Goal: Task Accomplishment & Management: Complete application form

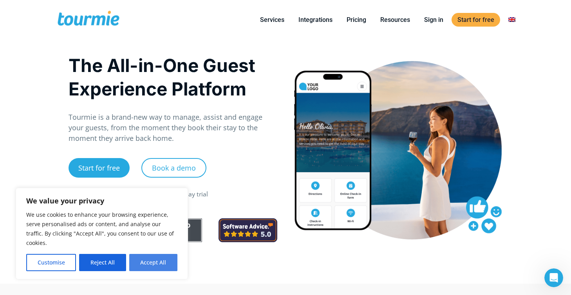
click at [152, 262] on button "Accept All" at bounding box center [153, 262] width 48 height 17
checkbox input "true"
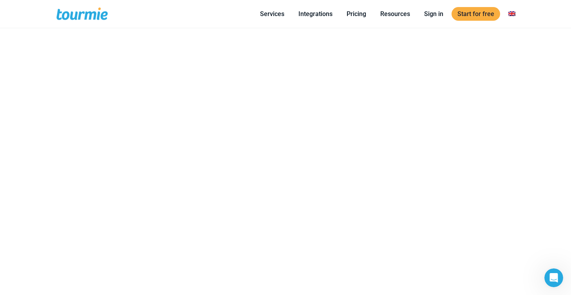
scroll to position [432, 0]
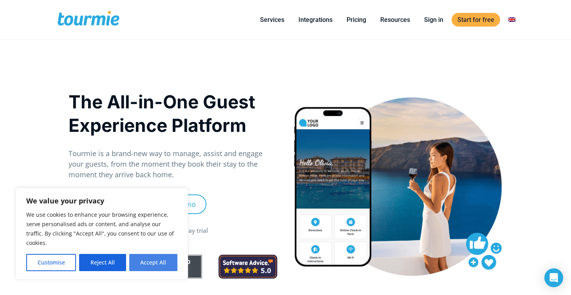
click at [148, 264] on button "Accept All" at bounding box center [153, 262] width 48 height 17
checkbox input "true"
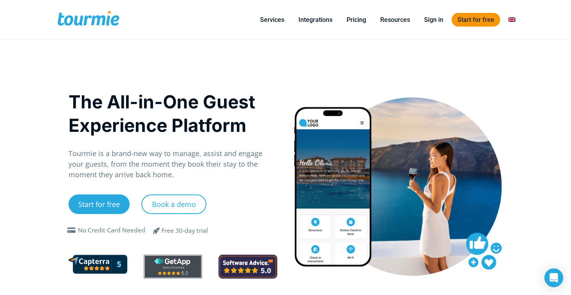
click at [479, 16] on link "Start for free" at bounding box center [476, 20] width 49 height 14
